Goal: Navigation & Orientation: Understand site structure

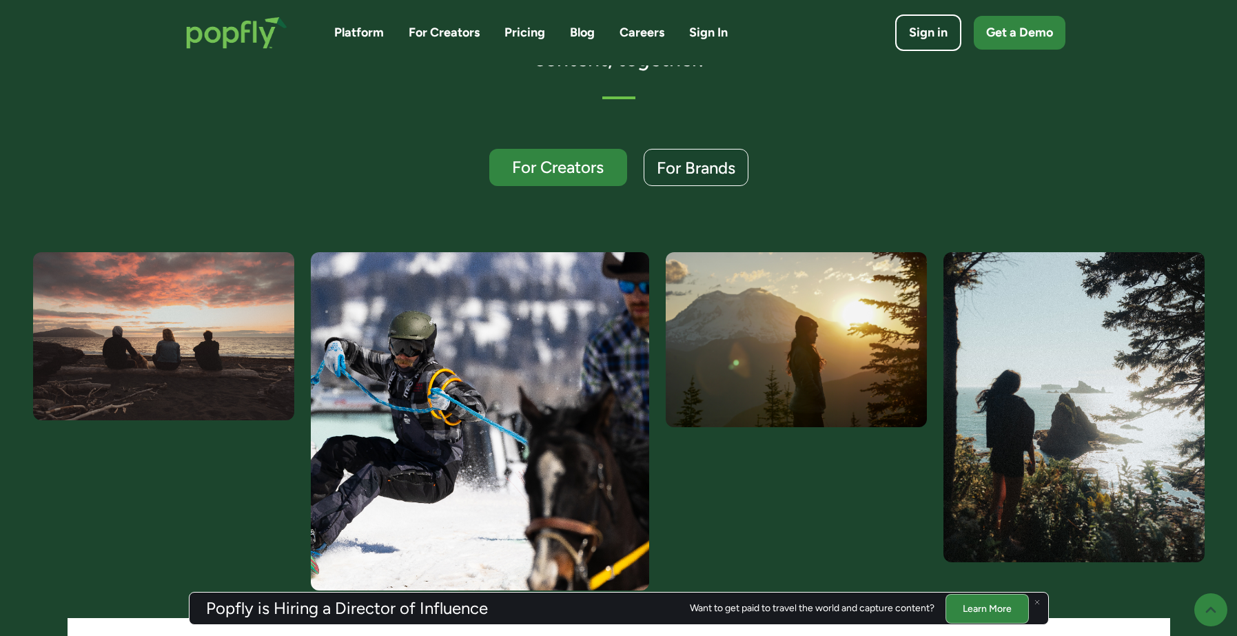
scroll to position [387, 0]
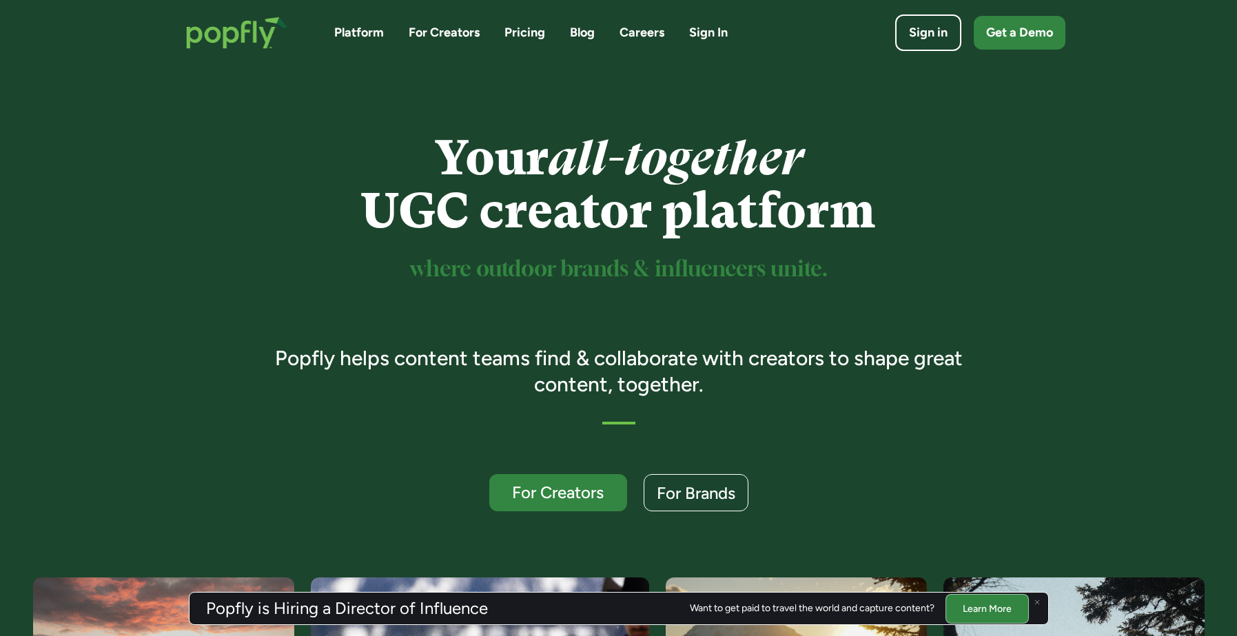
click at [522, 30] on link "Pricing" at bounding box center [525, 32] width 41 height 17
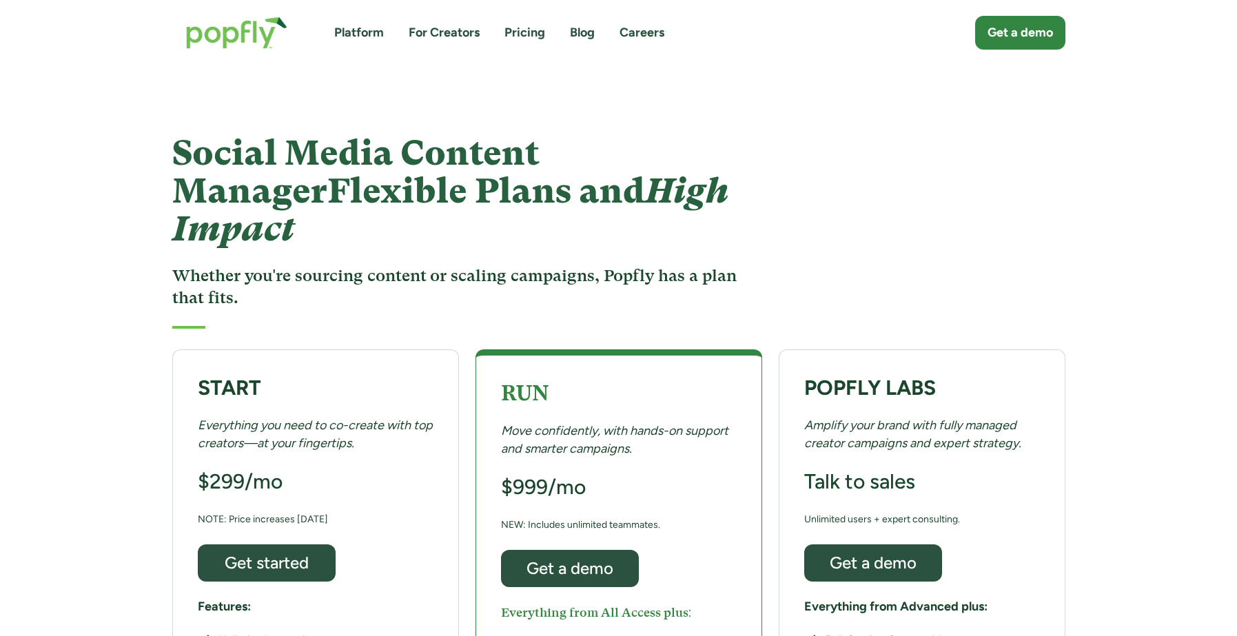
click at [433, 32] on link "For Creators" at bounding box center [444, 32] width 71 height 17
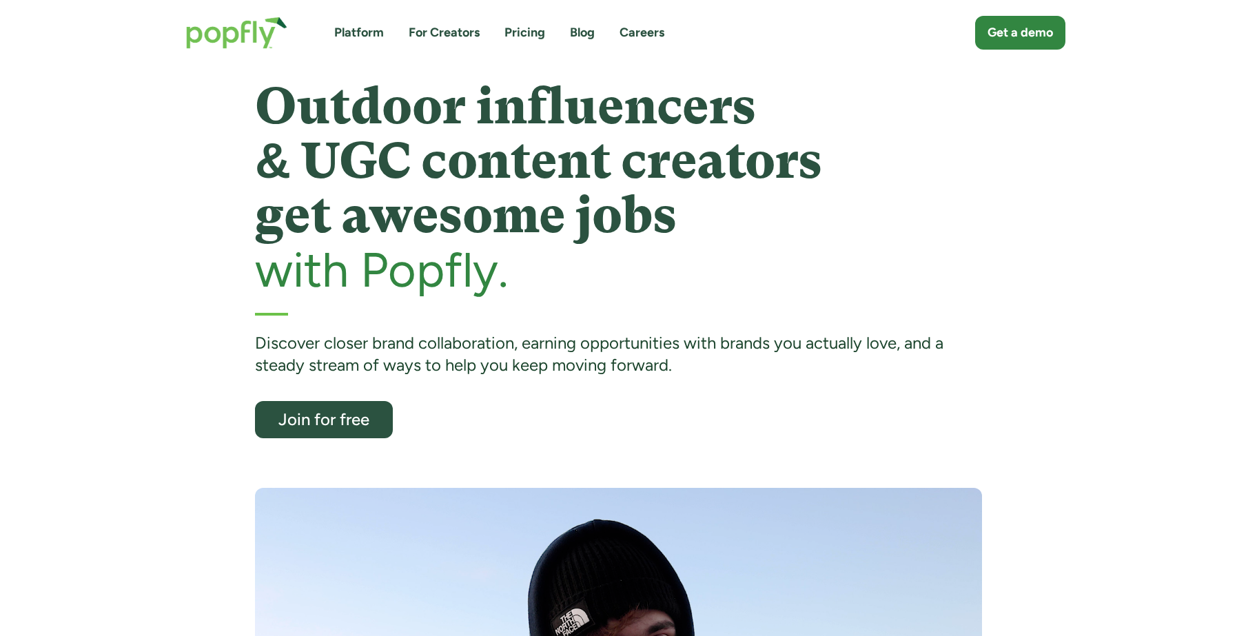
click at [356, 36] on link "Platform" at bounding box center [359, 32] width 50 height 17
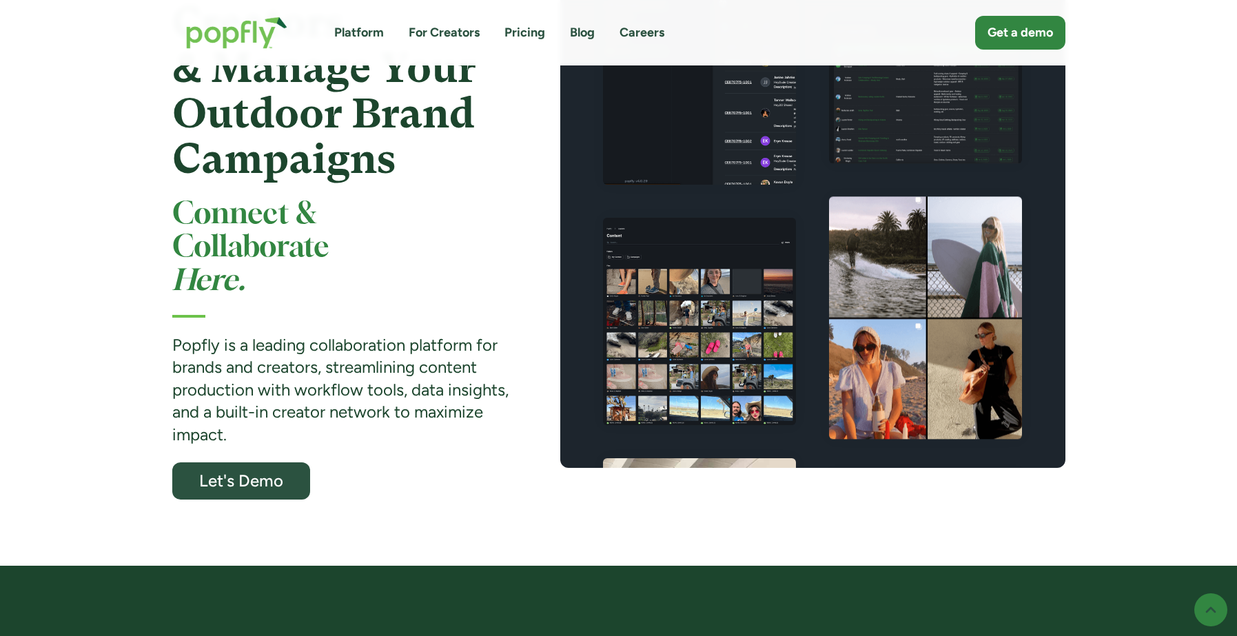
scroll to position [193, 0]
